Goal: Transaction & Acquisition: Subscribe to service/newsletter

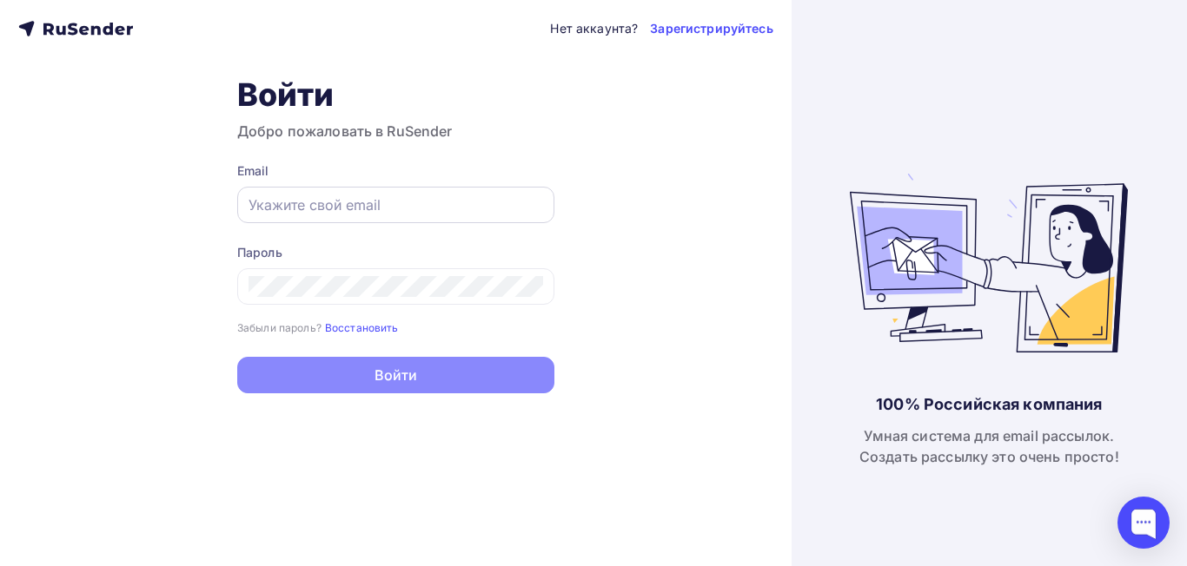
type input "[EMAIL_ADDRESS][DOMAIN_NAME]"
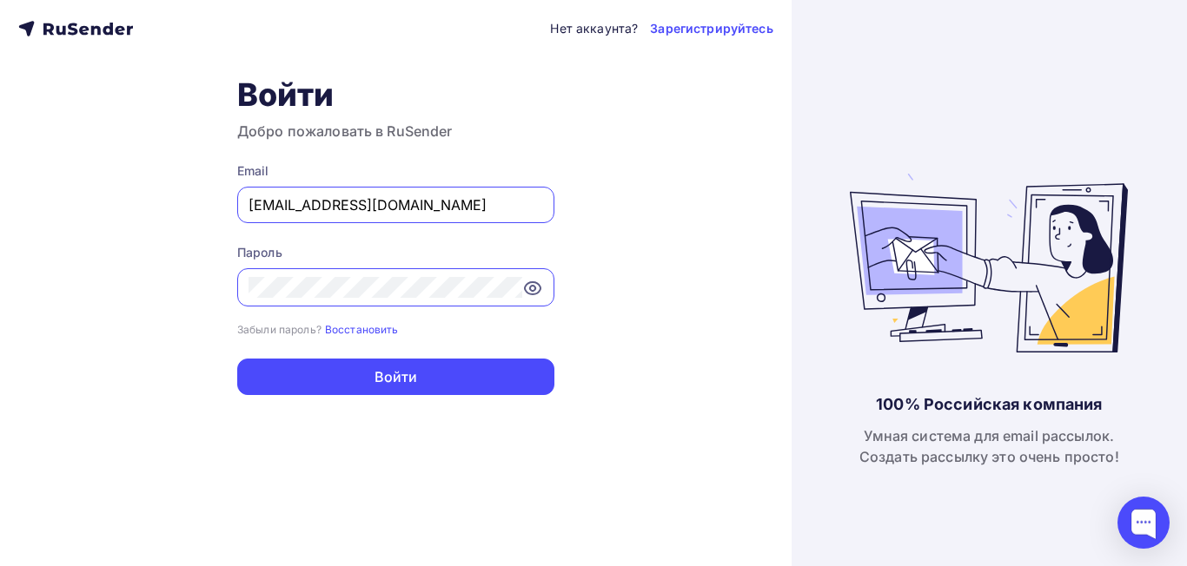
click at [385, 208] on input "[EMAIL_ADDRESS][DOMAIN_NAME]" at bounding box center [395, 205] width 295 height 21
drag, startPoint x: 415, startPoint y: 204, endPoint x: 162, endPoint y: 191, distance: 253.2
click at [162, 191] on div "Нет аккаунта? Зарегистрируйтесь Войти Добро пожаловать в RuSender Email [EMAIL_…" at bounding box center [395, 283] width 791 height 566
type input "[EMAIL_ADDRESS][DOMAIN_NAME]"
click at [532, 291] on icon at bounding box center [532, 288] width 5 height 5
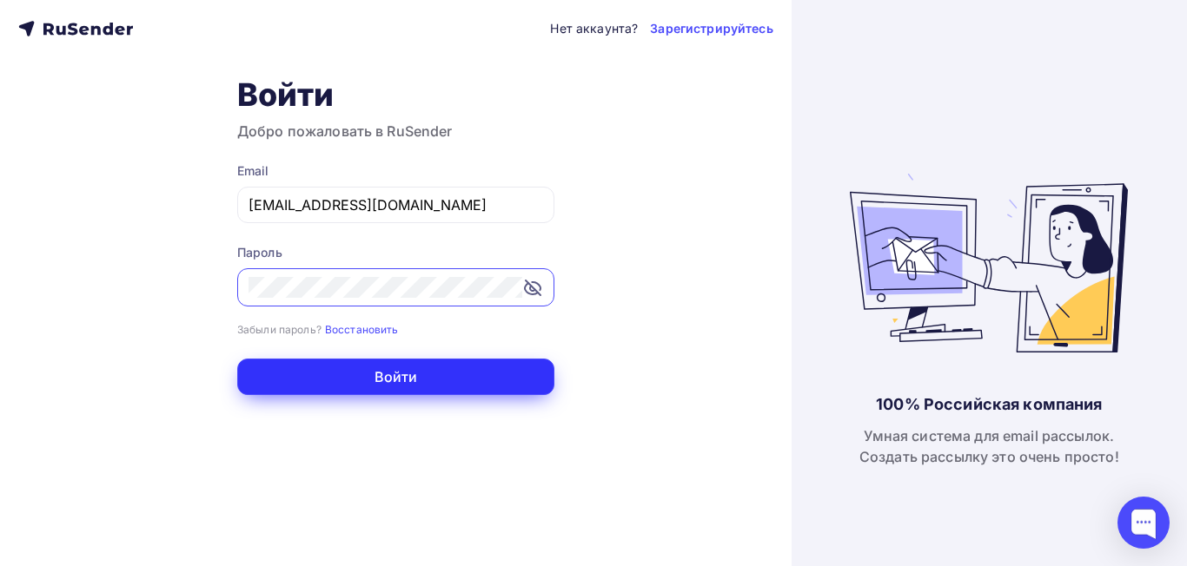
click at [403, 379] on button "Войти" at bounding box center [395, 377] width 317 height 36
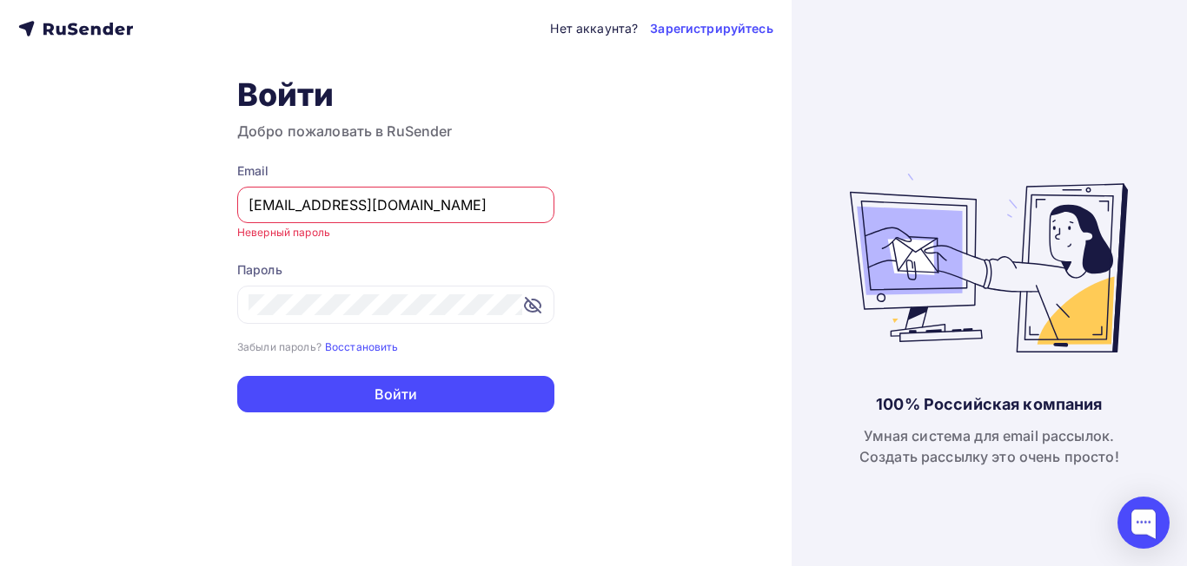
drag, startPoint x: 382, startPoint y: 207, endPoint x: 133, endPoint y: 180, distance: 250.8
click at [133, 180] on div "Нет аккаунта? Зарегистрируйтесь Войти Добро пожаловать в RuSender Email [EMAIL_…" at bounding box center [395, 283] width 791 height 566
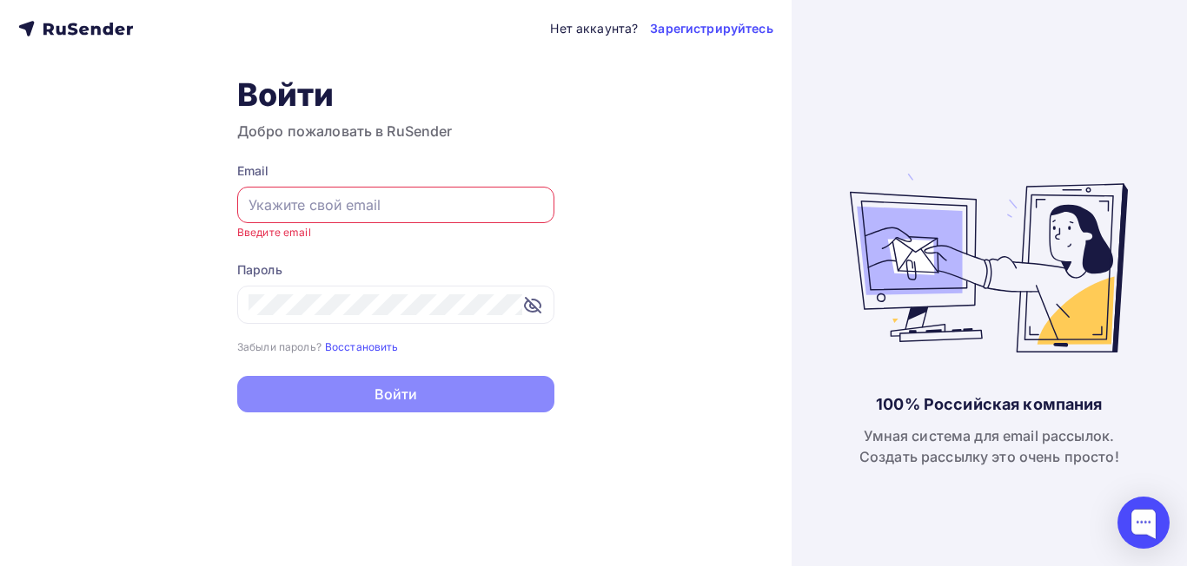
click at [656, 321] on div "Нет аккаунта? Зарегистрируйтесь Войти Добро пожаловать в RuSender Email Введите…" at bounding box center [395, 283] width 791 height 566
click at [321, 215] on div at bounding box center [395, 205] width 317 height 36
click at [353, 201] on input "text" at bounding box center [395, 205] width 295 height 21
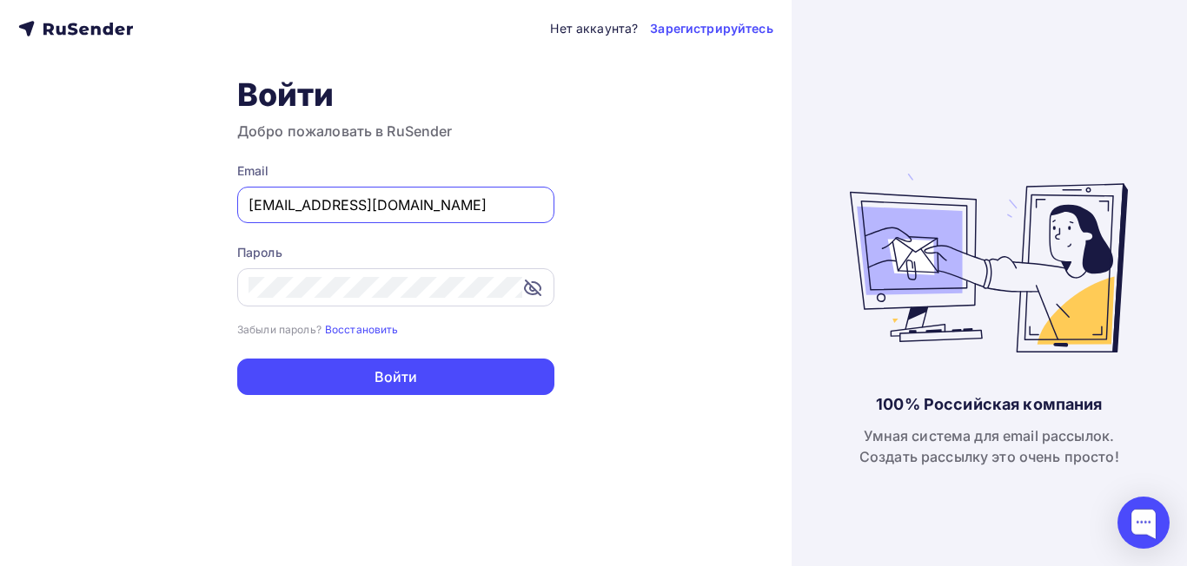
type input "[EMAIL_ADDRESS][DOMAIN_NAME]"
click at [94, 284] on div "Нет аккаунта? Зарегистрируйтесь Войти Добро пожаловать в RuSender Email [EMAIL_…" at bounding box center [395, 283] width 791 height 566
click at [237, 359] on button "Войти" at bounding box center [395, 377] width 317 height 36
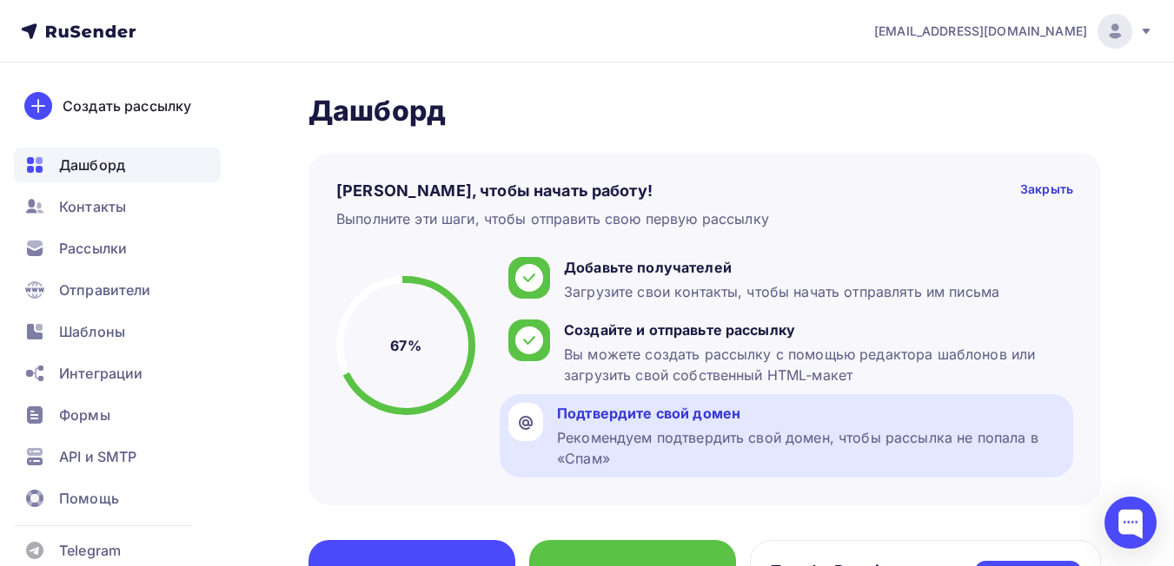
click at [706, 447] on div "Рекомендуем подтвердить свой домен, чтобы рассылка не попала в «Спам»" at bounding box center [810, 448] width 507 height 42
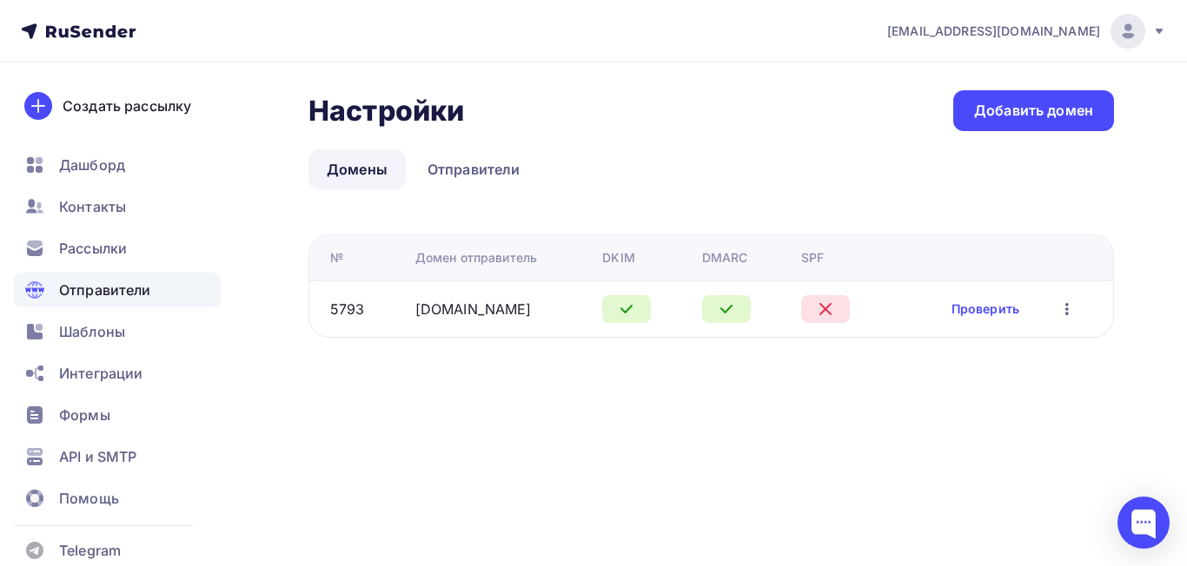
click at [970, 299] on div "Проверить Редактировать Удалить" at bounding box center [1014, 309] width 127 height 23
click at [976, 314] on link "Проверить" at bounding box center [985, 309] width 68 height 17
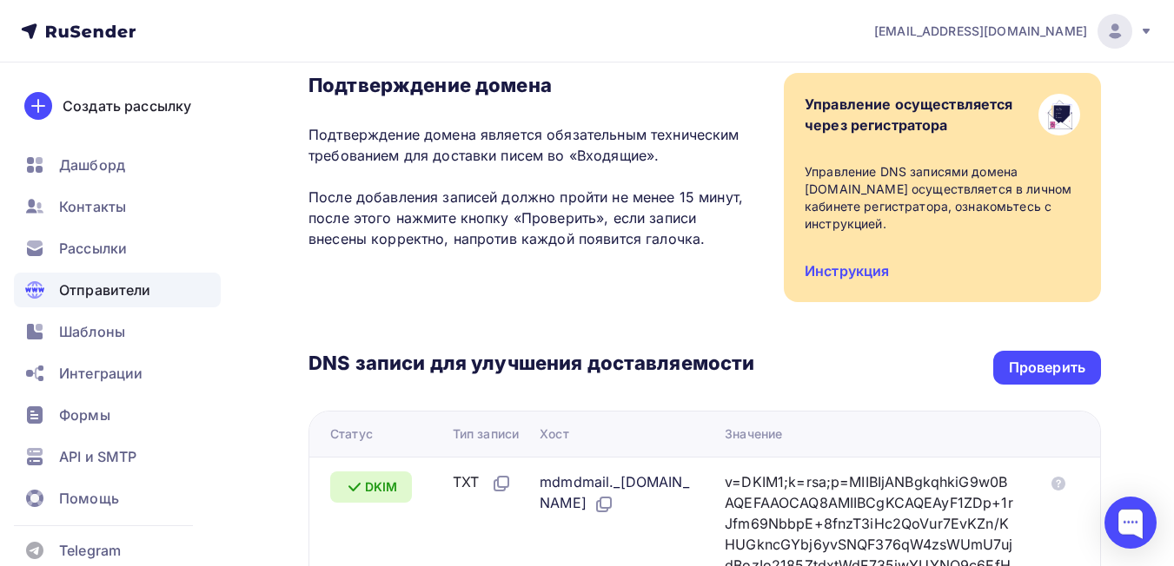
scroll to position [174, 0]
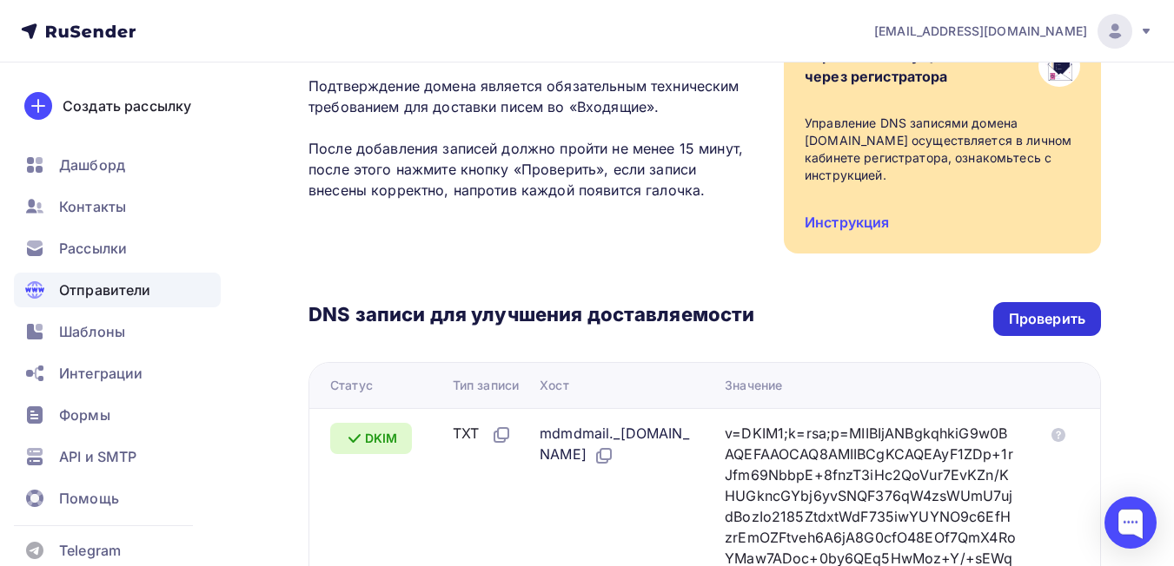
click at [1051, 315] on div "Проверить" at bounding box center [1047, 319] width 76 height 20
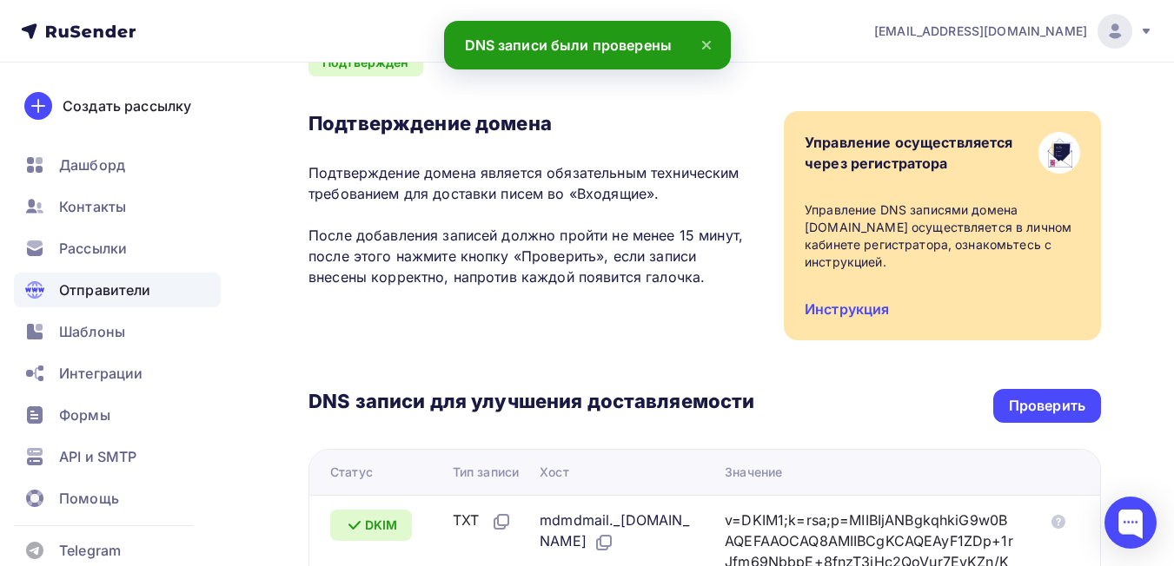
scroll to position [0, 0]
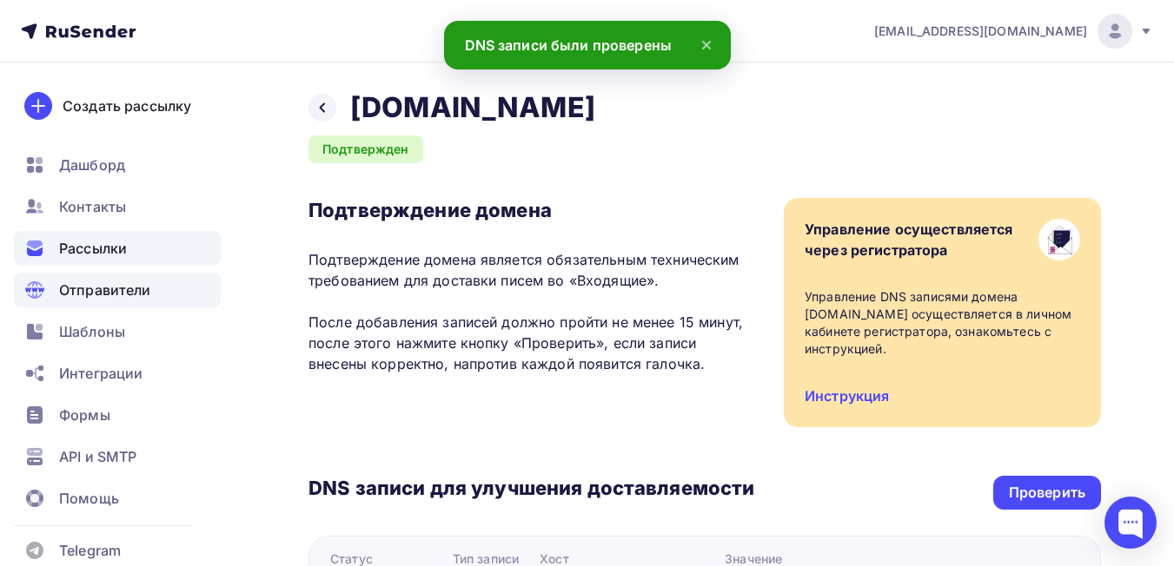
click at [96, 242] on span "Рассылки" at bounding box center [93, 248] width 68 height 21
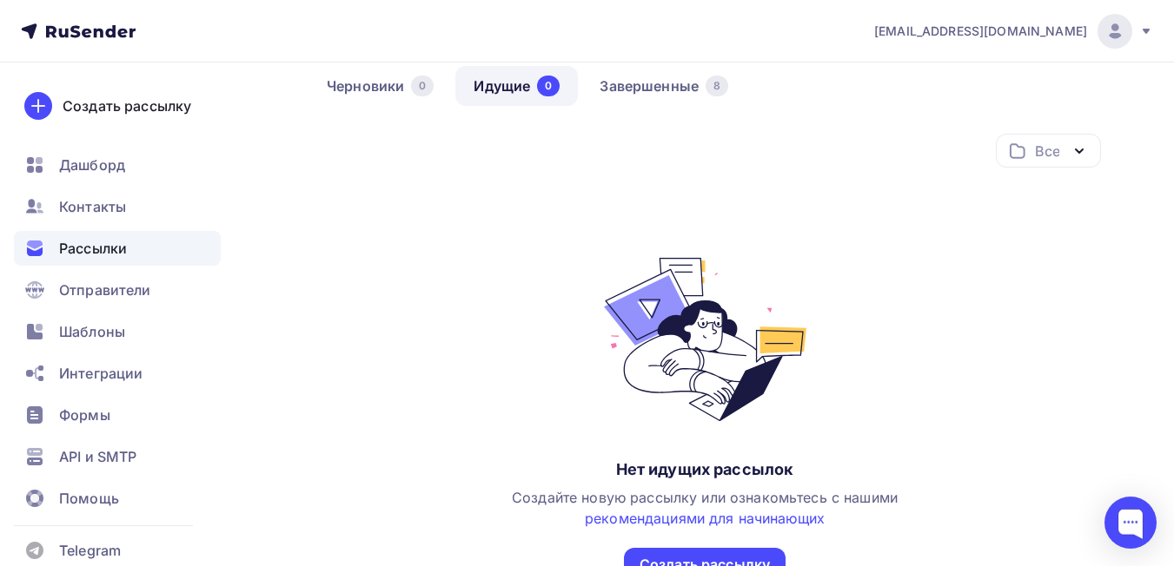
scroll to position [174, 0]
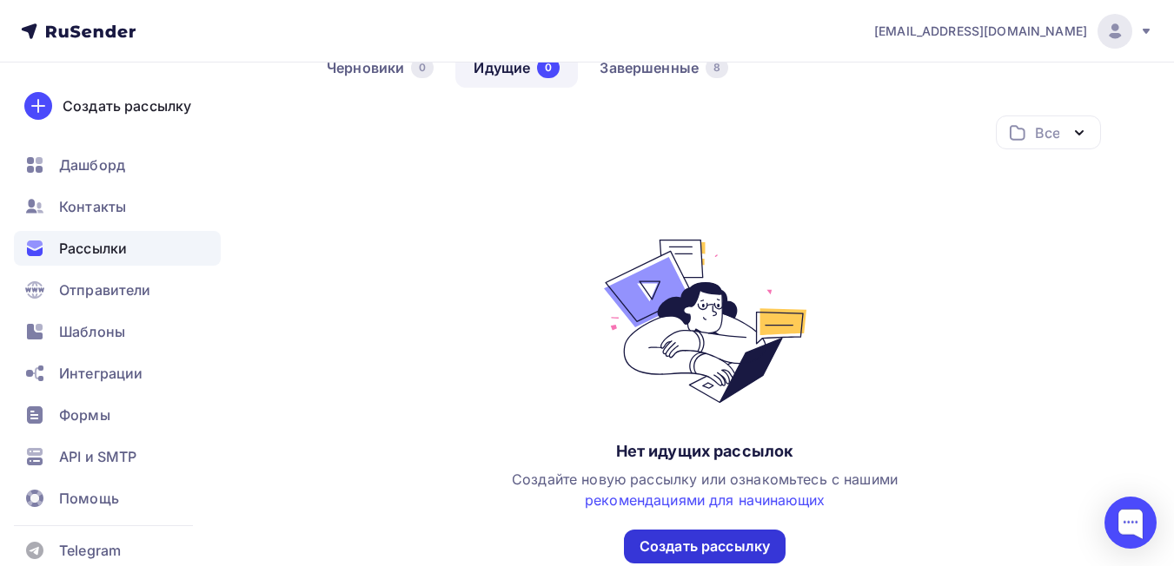
click at [732, 554] on div "Создать рассылку" at bounding box center [704, 547] width 130 height 20
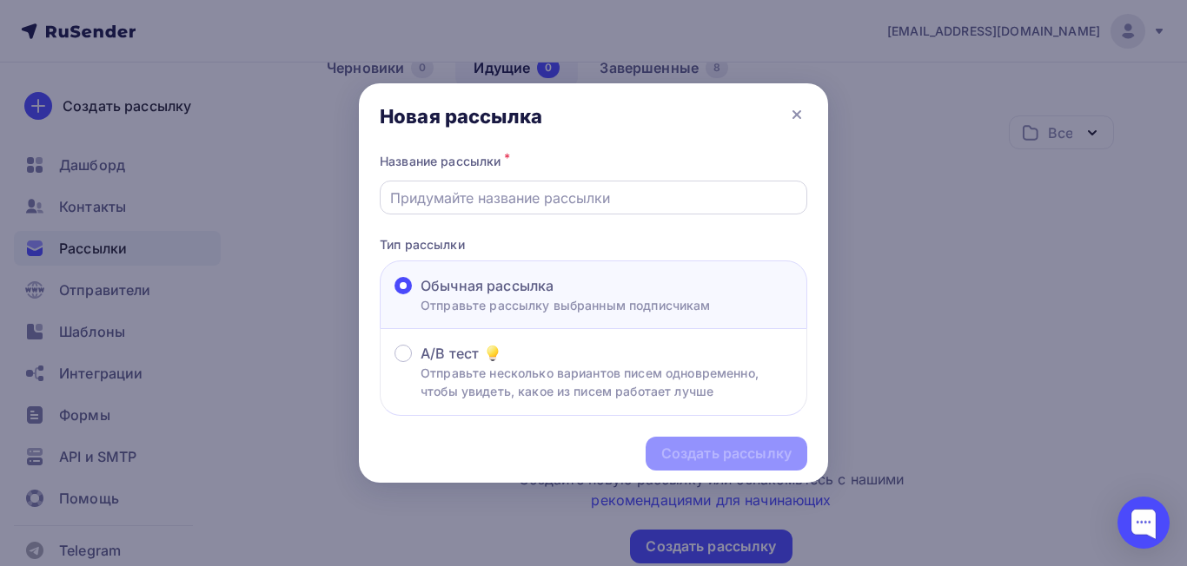
click at [568, 203] on input "text" at bounding box center [593, 198] width 407 height 21
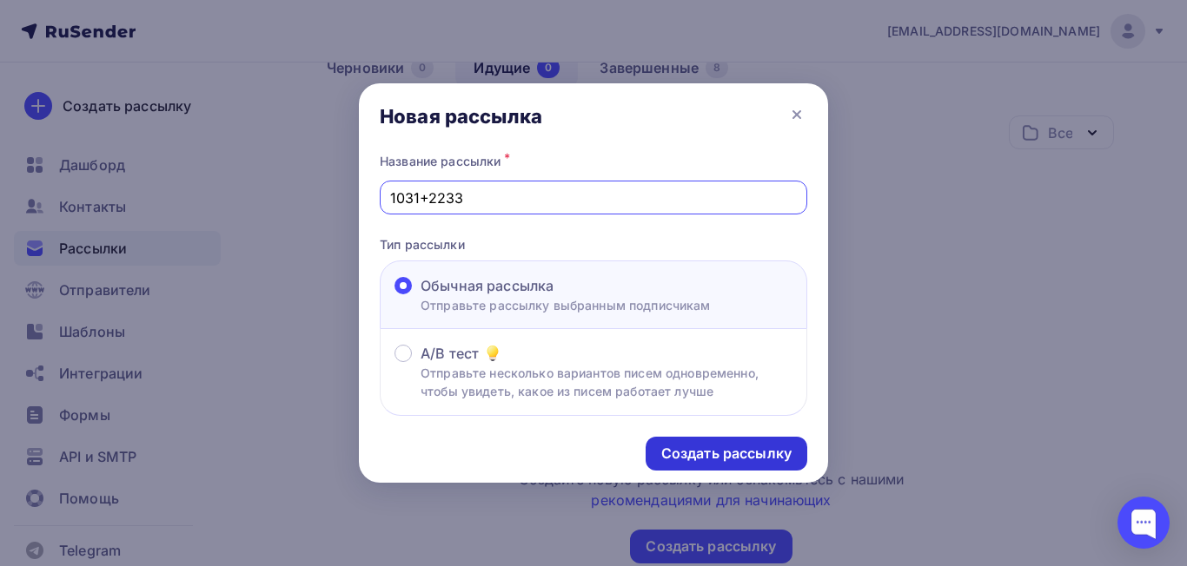
type input "1031+2233"
click at [744, 448] on div "Создать рассылку" at bounding box center [726, 454] width 130 height 20
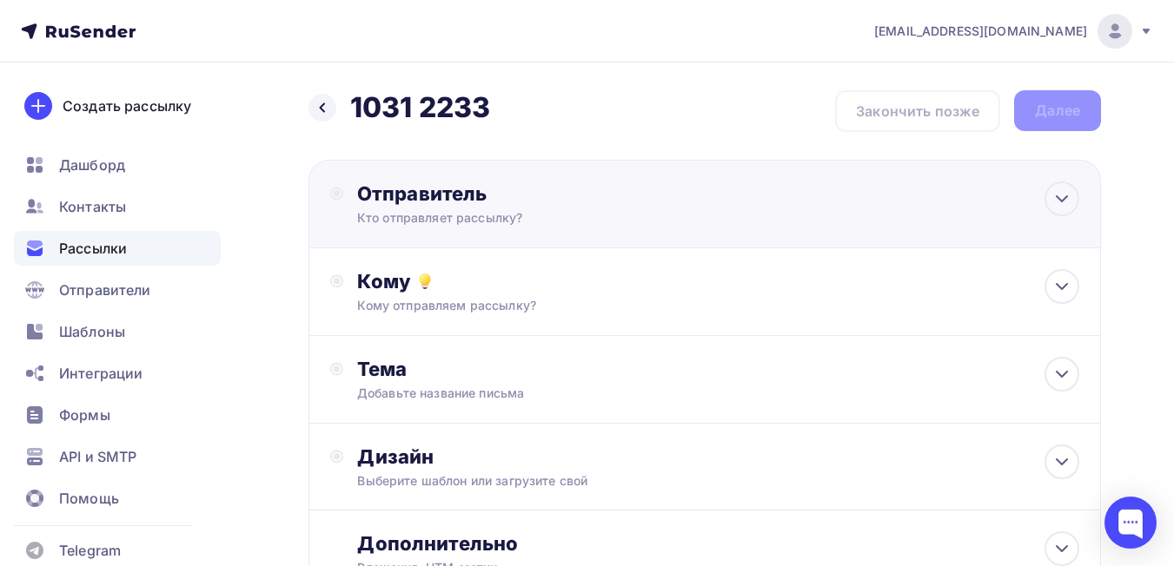
click at [447, 187] on div "Отправитель" at bounding box center [545, 194] width 376 height 24
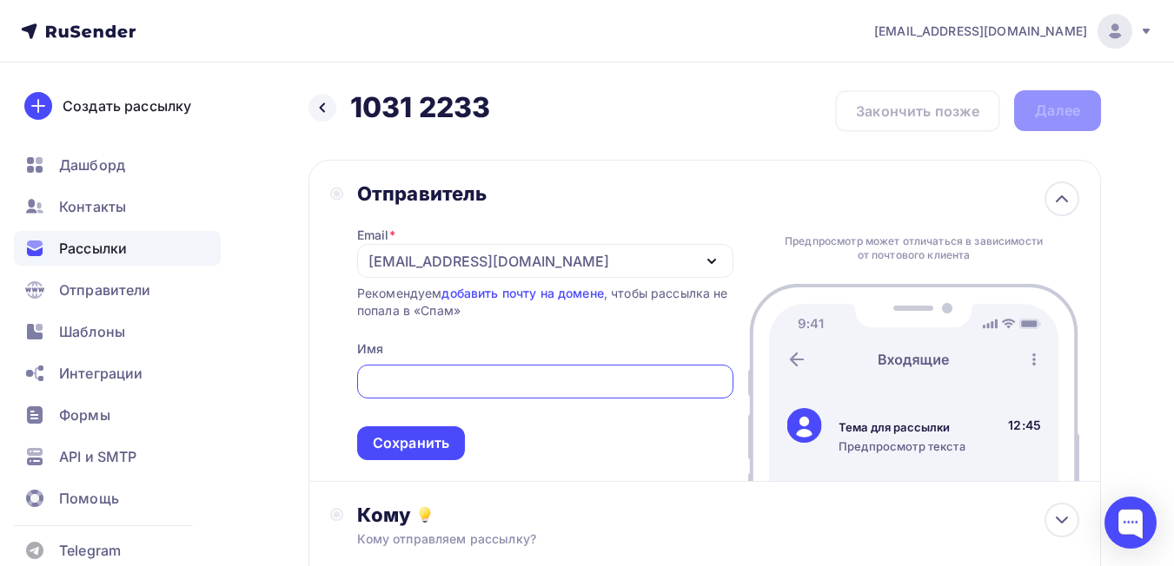
click at [381, 381] on input "text" at bounding box center [545, 382] width 356 height 21
type input "GreenBra"
click at [393, 442] on div "Сохранить" at bounding box center [411, 444] width 76 height 20
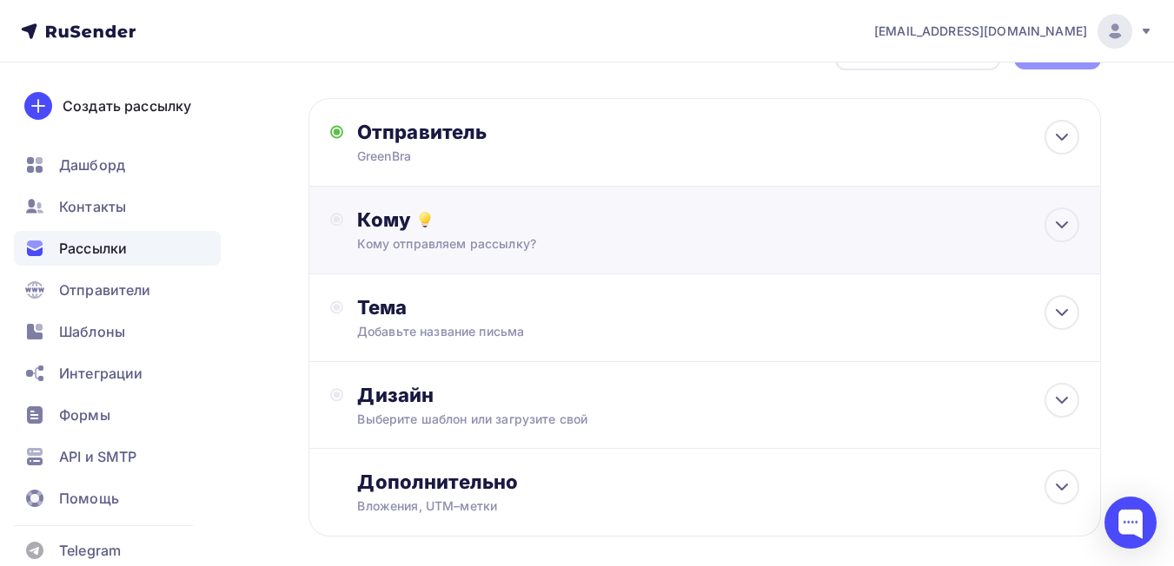
scroll to position [87, 0]
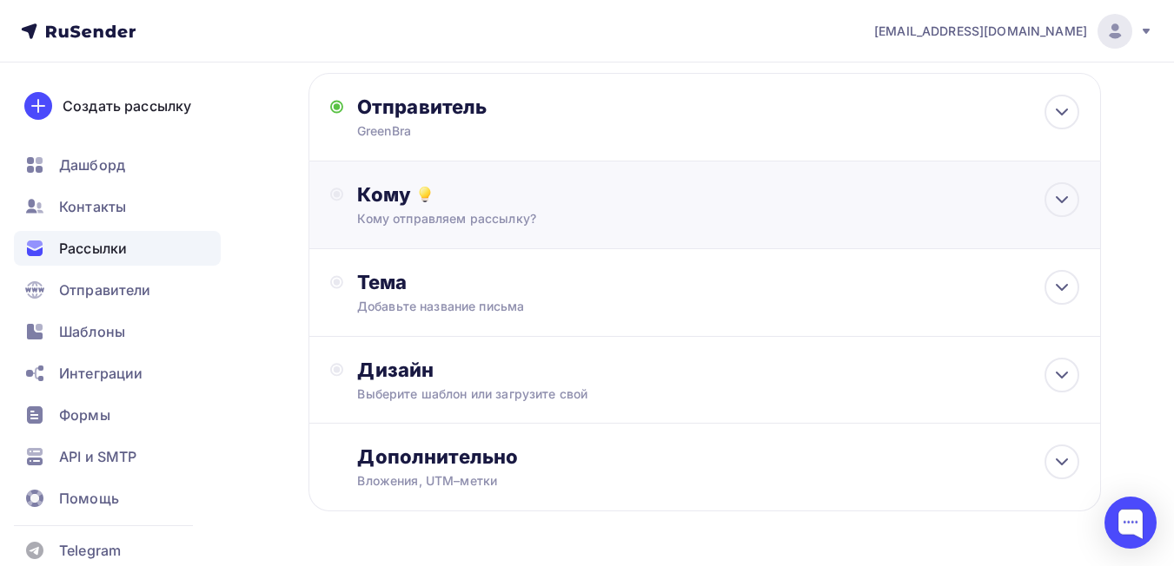
click at [423, 171] on div "Кому Кому отправляем рассылку? Списки получателей Выберите список Все списки id…" at bounding box center [704, 206] width 792 height 88
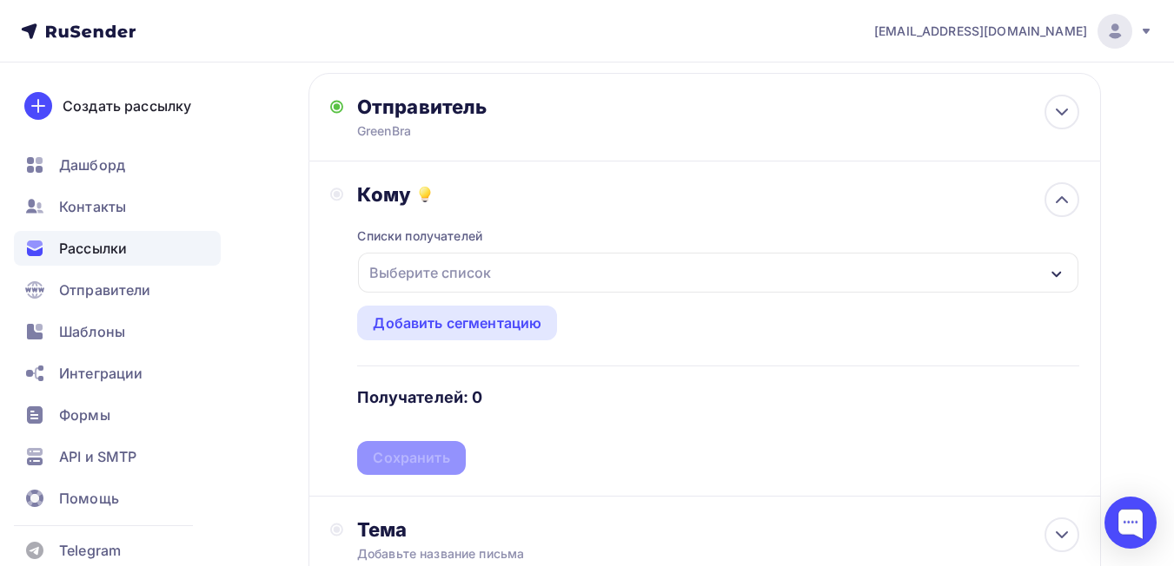
click at [516, 288] on div "Выберите список" at bounding box center [718, 273] width 720 height 40
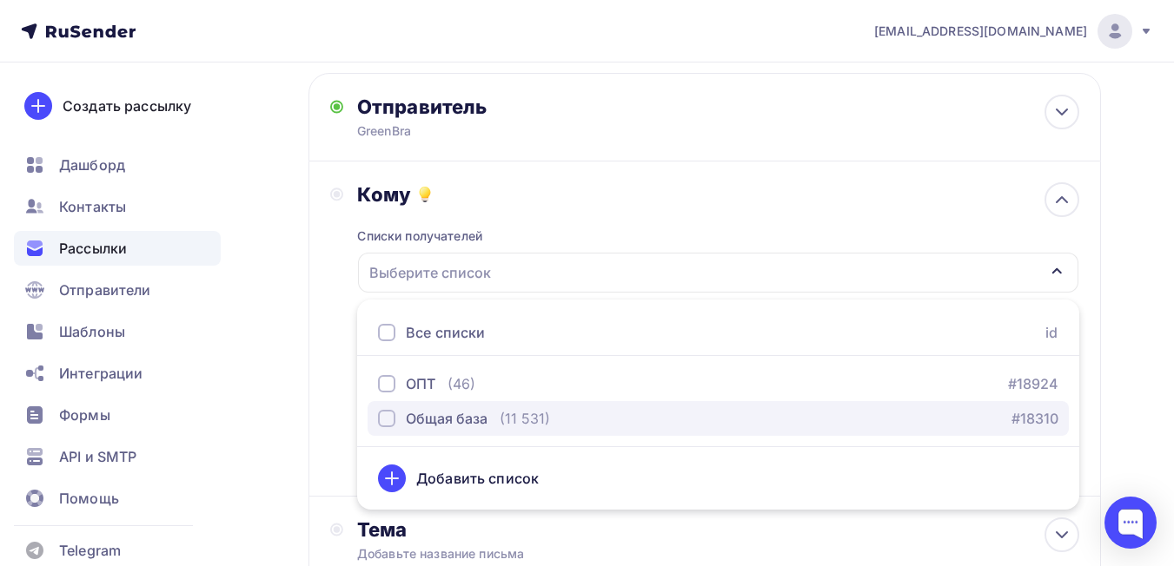
click at [384, 417] on div "button" at bounding box center [386, 418] width 17 height 17
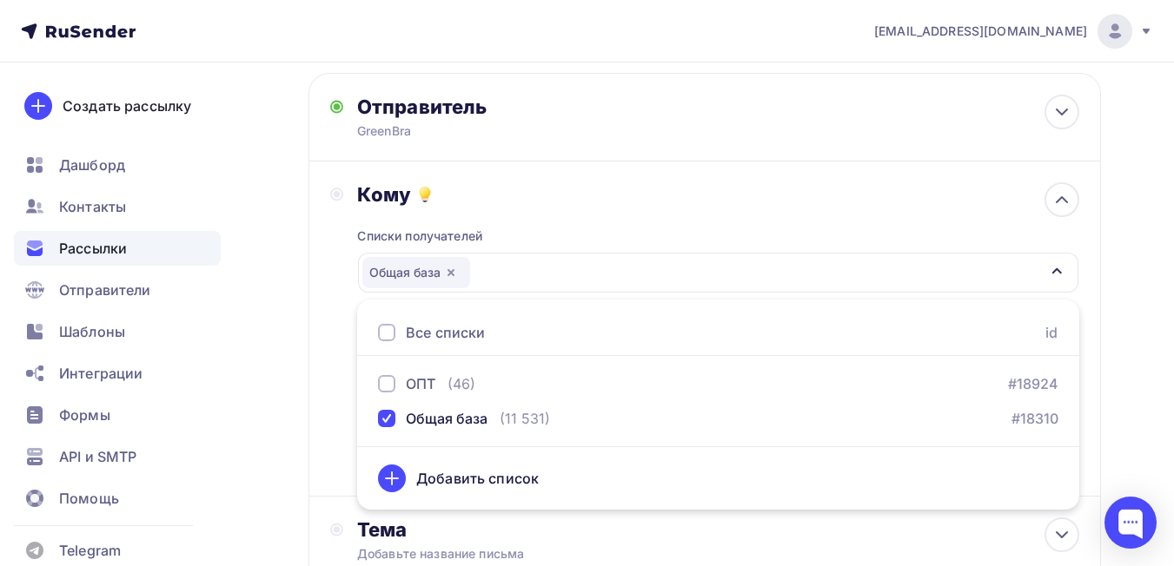
click at [310, 347] on div "Кому Списки получателей Общая база Все списки id ОПТ (46) #18924 Общая база (11…" at bounding box center [704, 329] width 792 height 335
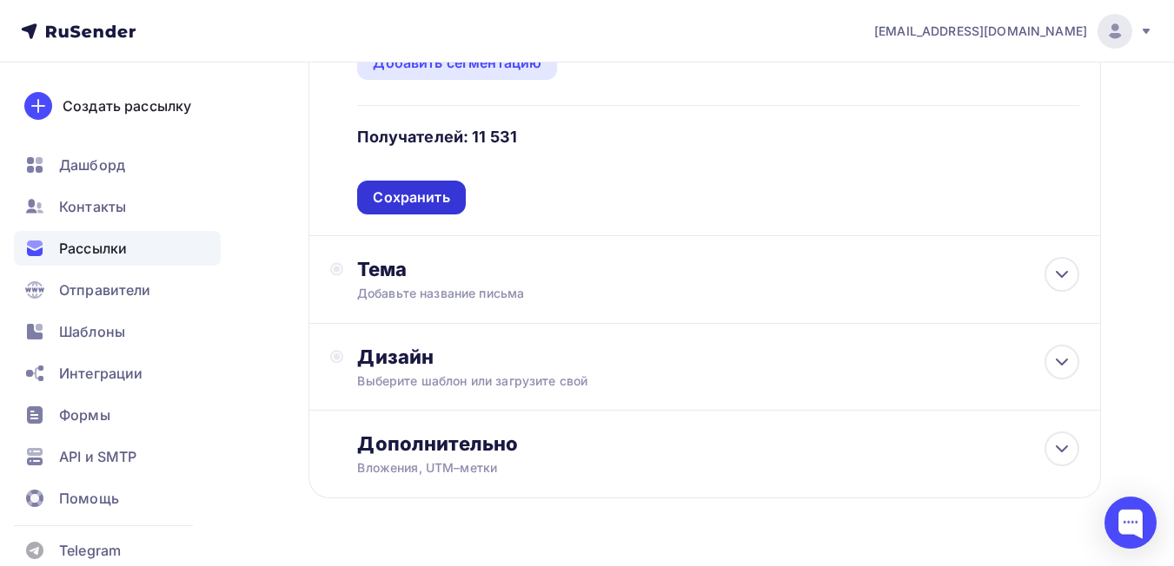
click at [418, 197] on div "Сохранить" at bounding box center [411, 198] width 76 height 20
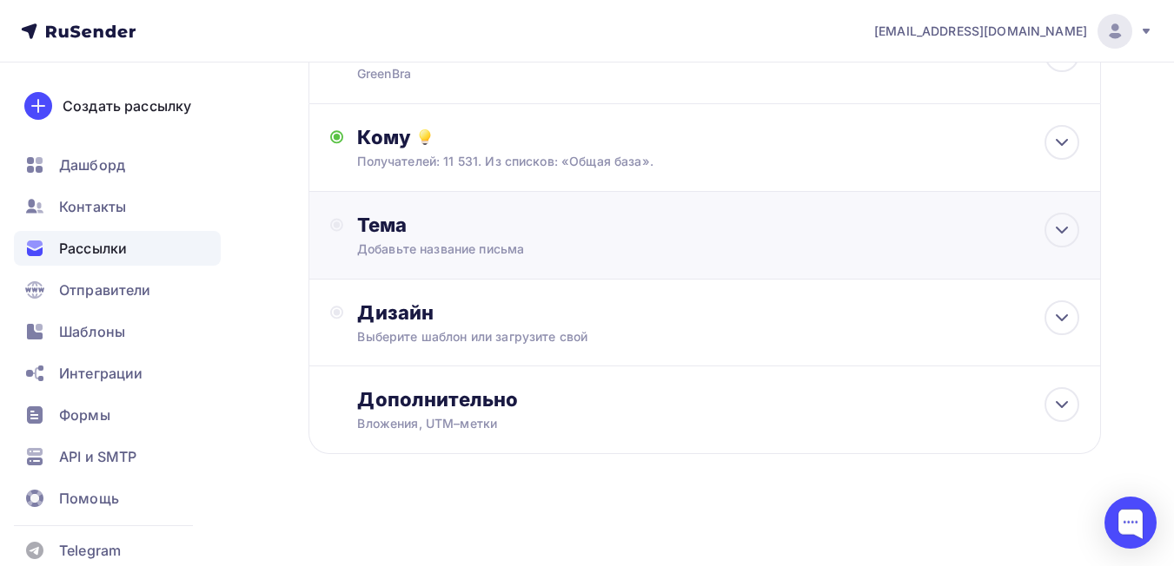
click at [414, 228] on div "Тема" at bounding box center [528, 225] width 343 height 24
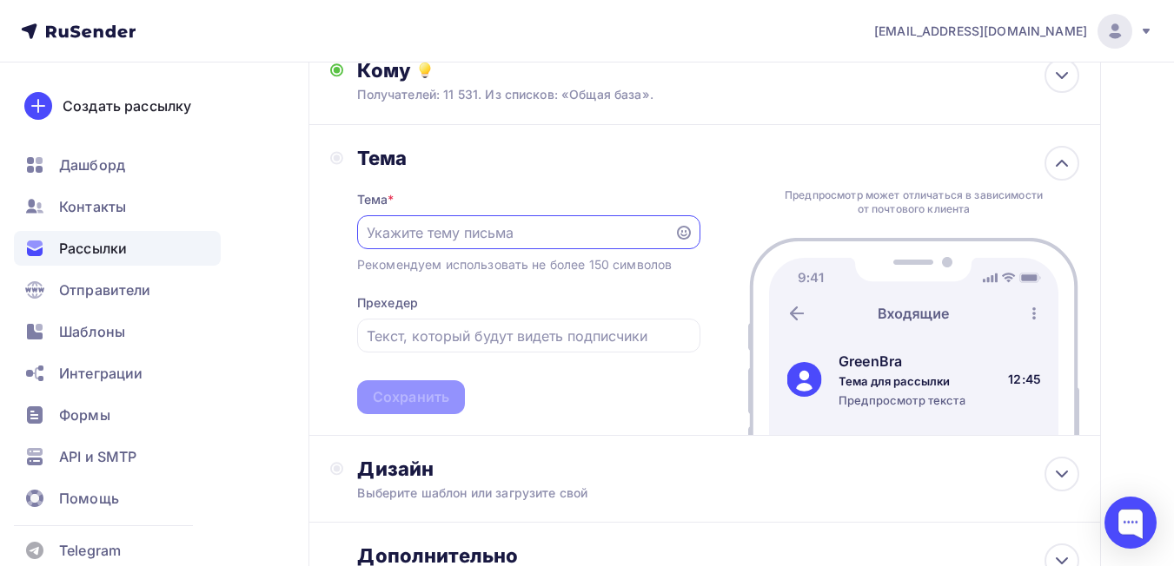
scroll to position [230, 0]
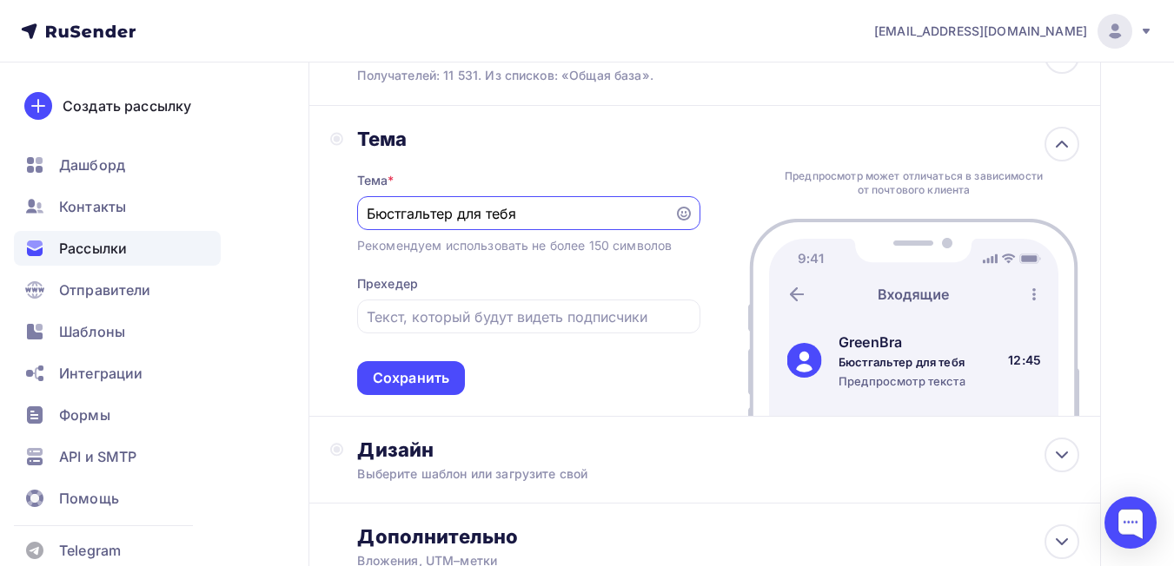
type input "Бюстгальтер для тебя"
click at [520, 268] on div "Тема * Бюстгальтер для тебя Рекомендуем использовать не более 150 символов Прех…" at bounding box center [528, 273] width 343 height 244
